Goal: Information Seeking & Learning: Learn about a topic

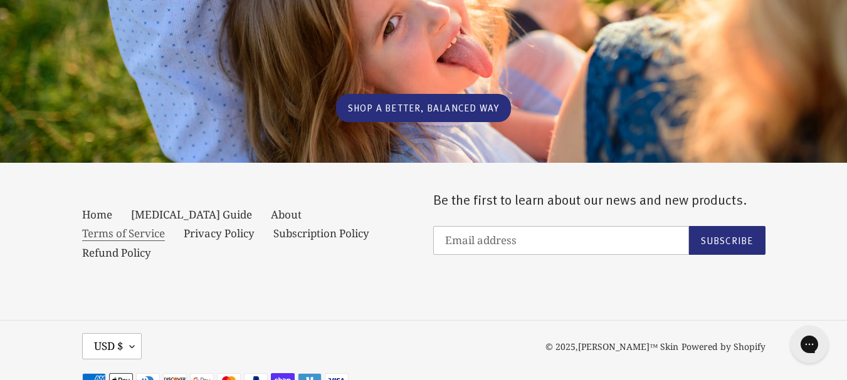
click at [165, 226] on link "Terms of Service" at bounding box center [123, 233] width 83 height 15
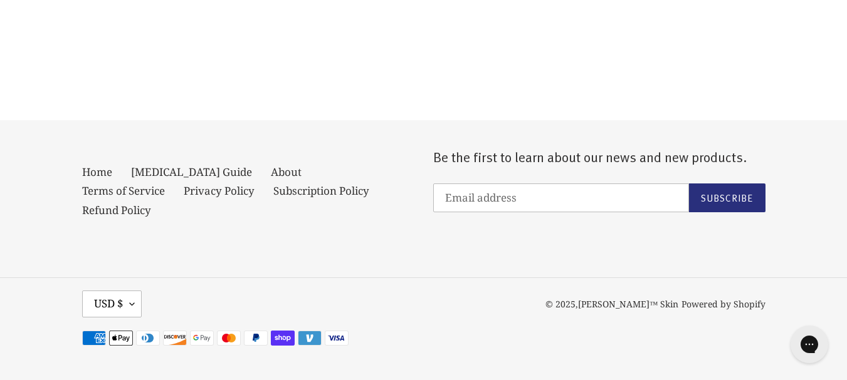
scroll to position [10319, 0]
click at [184, 199] on link "Privacy Policy" at bounding box center [219, 191] width 71 height 15
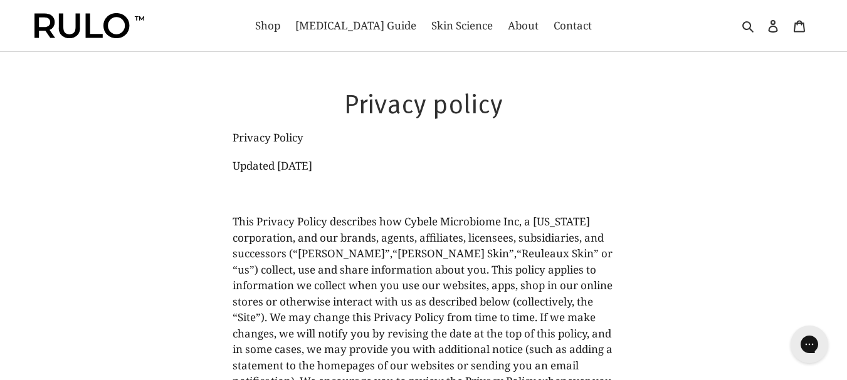
click at [392, 260] on span "“Rulo Skin”," at bounding box center [454, 253] width 124 height 14
click at [508, 21] on span "About" at bounding box center [523, 25] width 31 height 15
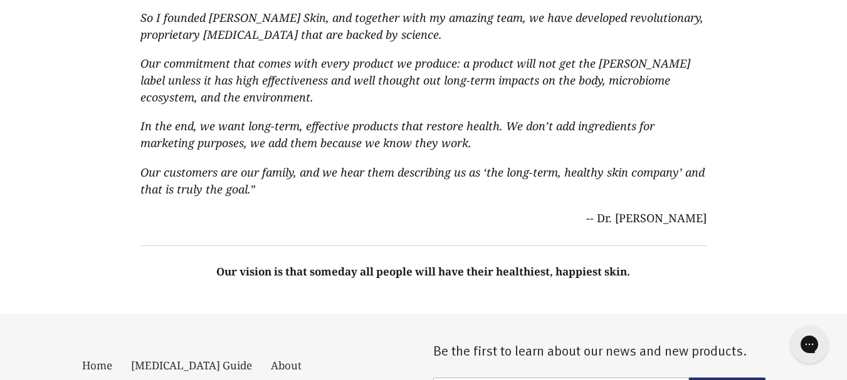
scroll to position [876, 0]
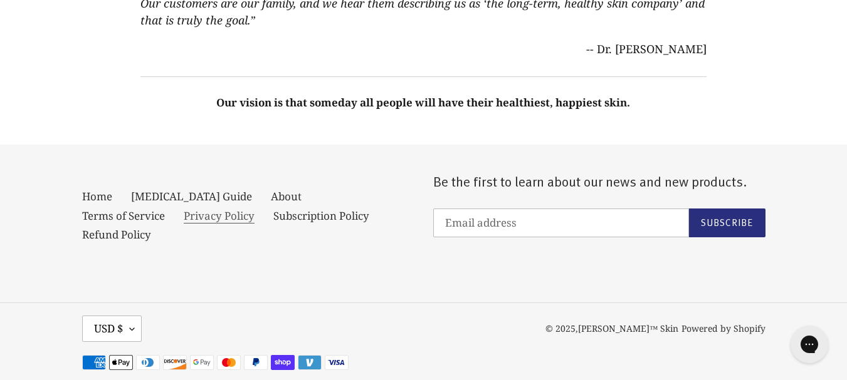
click at [184, 209] on link "Privacy Policy" at bounding box center [219, 216] width 71 height 15
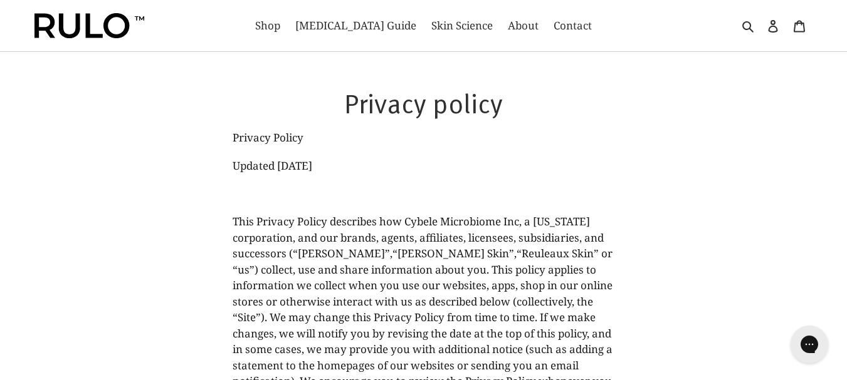
scroll to position [63, 0]
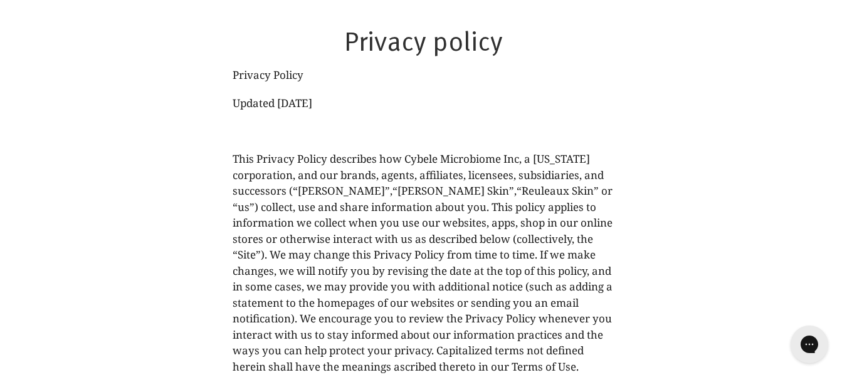
click at [337, 191] on p "This Privacy Policy describes how Cybele Microbiome Inc, a Delaware corporation…" at bounding box center [424, 263] width 382 height 224
copy p "[PERSON_NAME]"
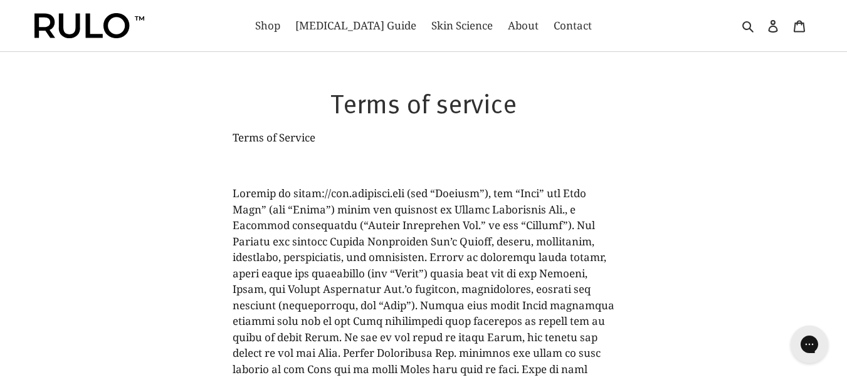
click at [508, 25] on span "About" at bounding box center [523, 25] width 31 height 15
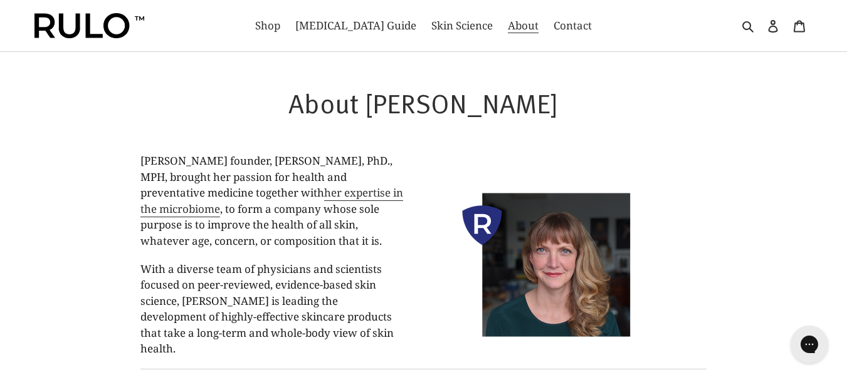
click at [448, 100] on h1 "About [PERSON_NAME]" at bounding box center [423, 103] width 566 height 33
